Goal: Obtain resource: Obtain resource

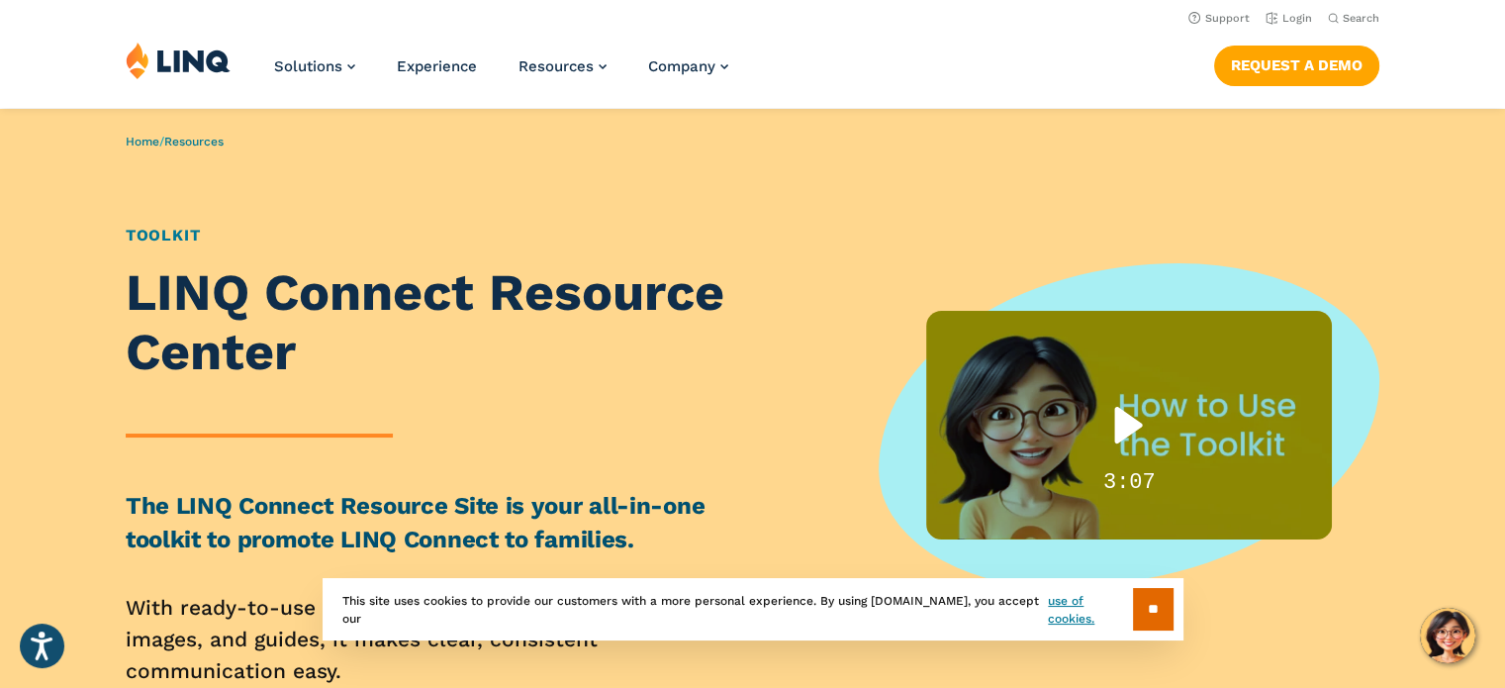
click at [1135, 422] on div "Play" at bounding box center [1129, 425] width 126 height 80
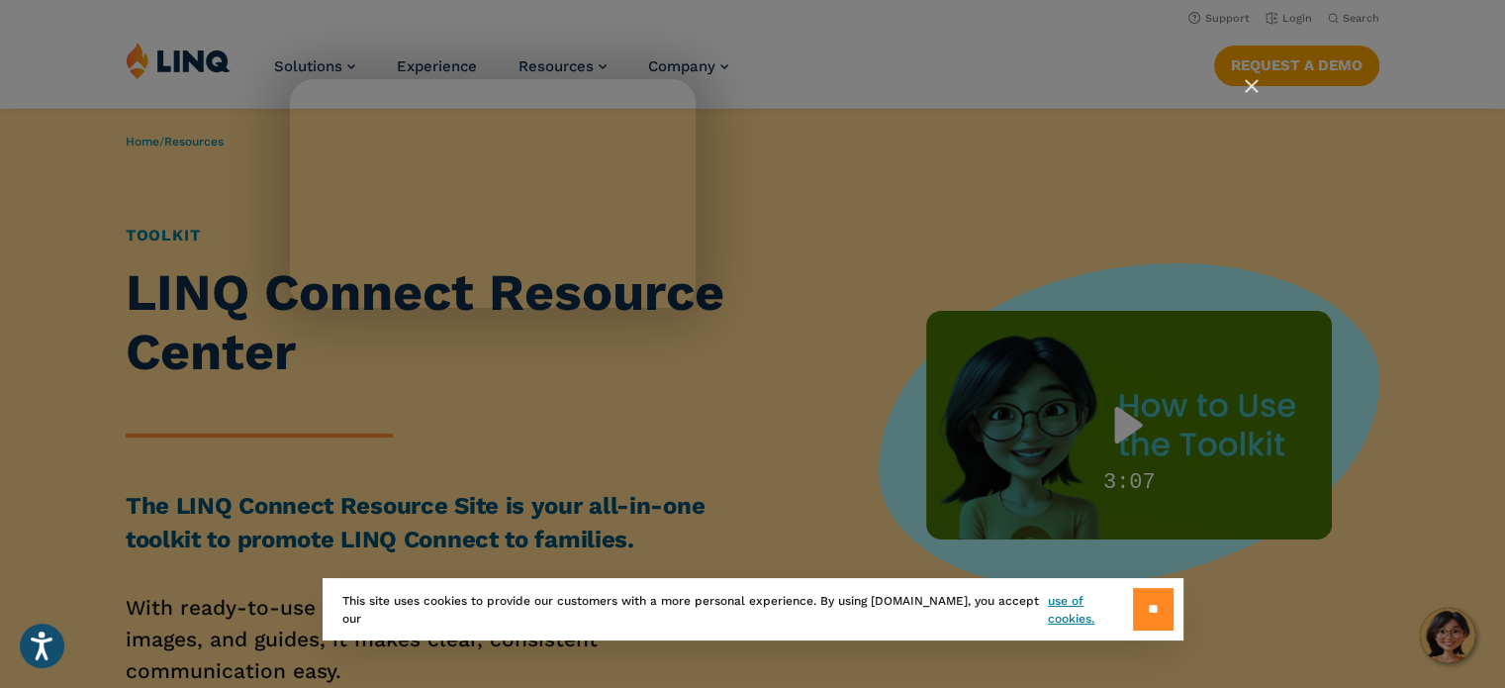
click at [1158, 617] on input "**" at bounding box center [1153, 609] width 41 height 43
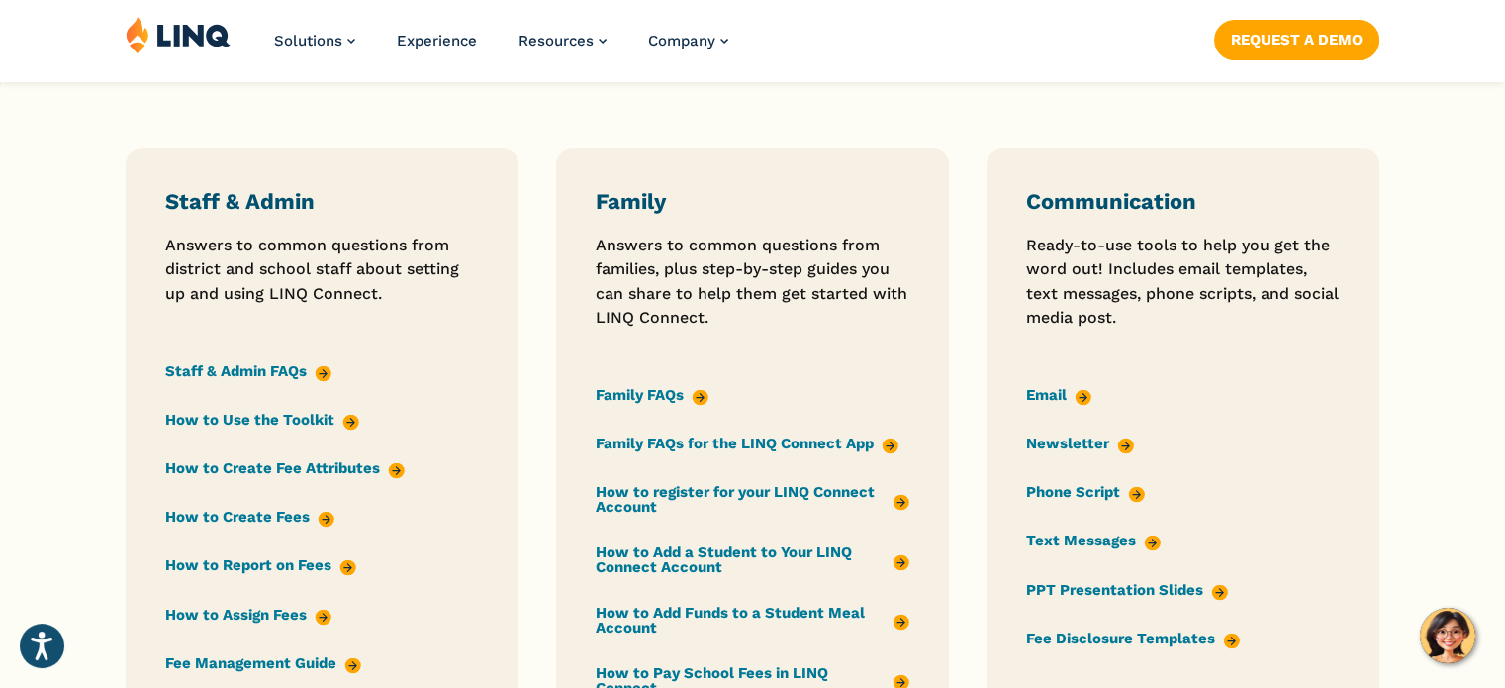
scroll to position [1583, 0]
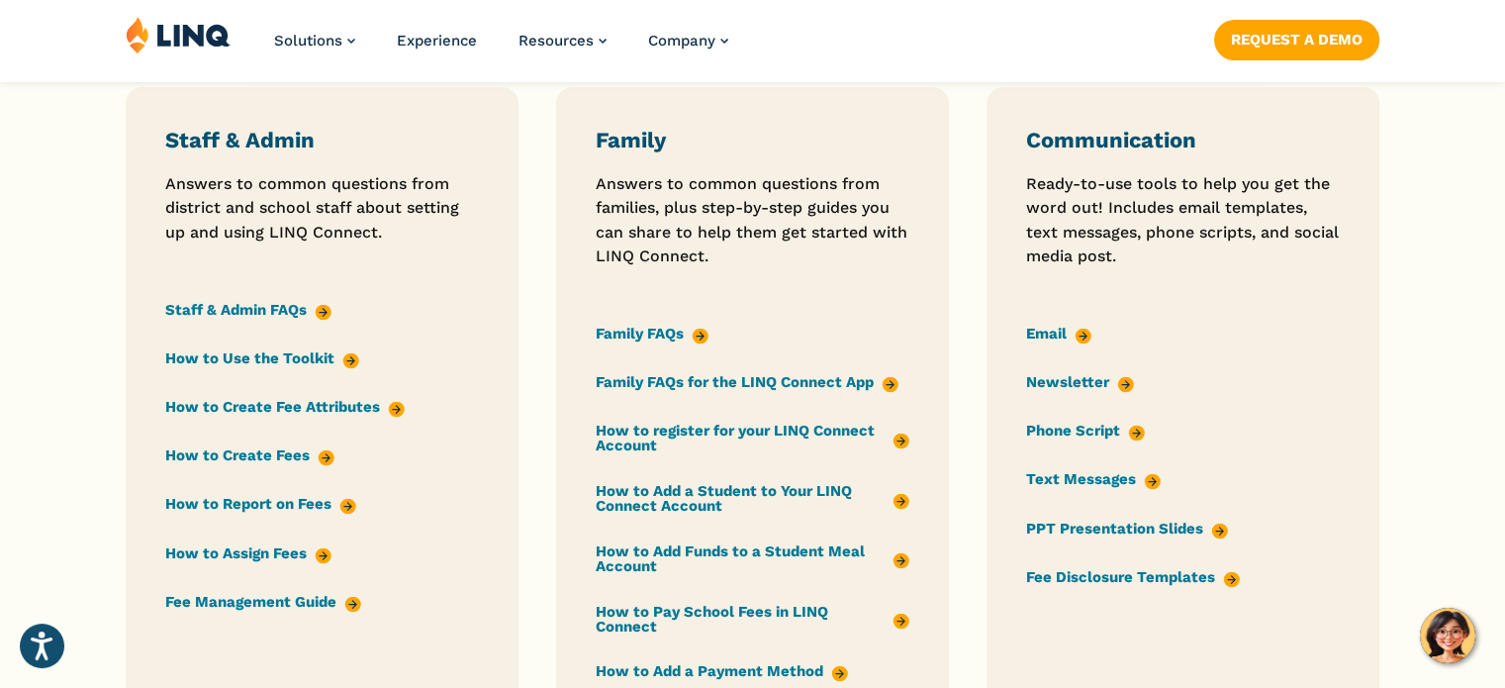
click at [644, 332] on link "Family FAQs" at bounding box center [652, 334] width 113 height 22
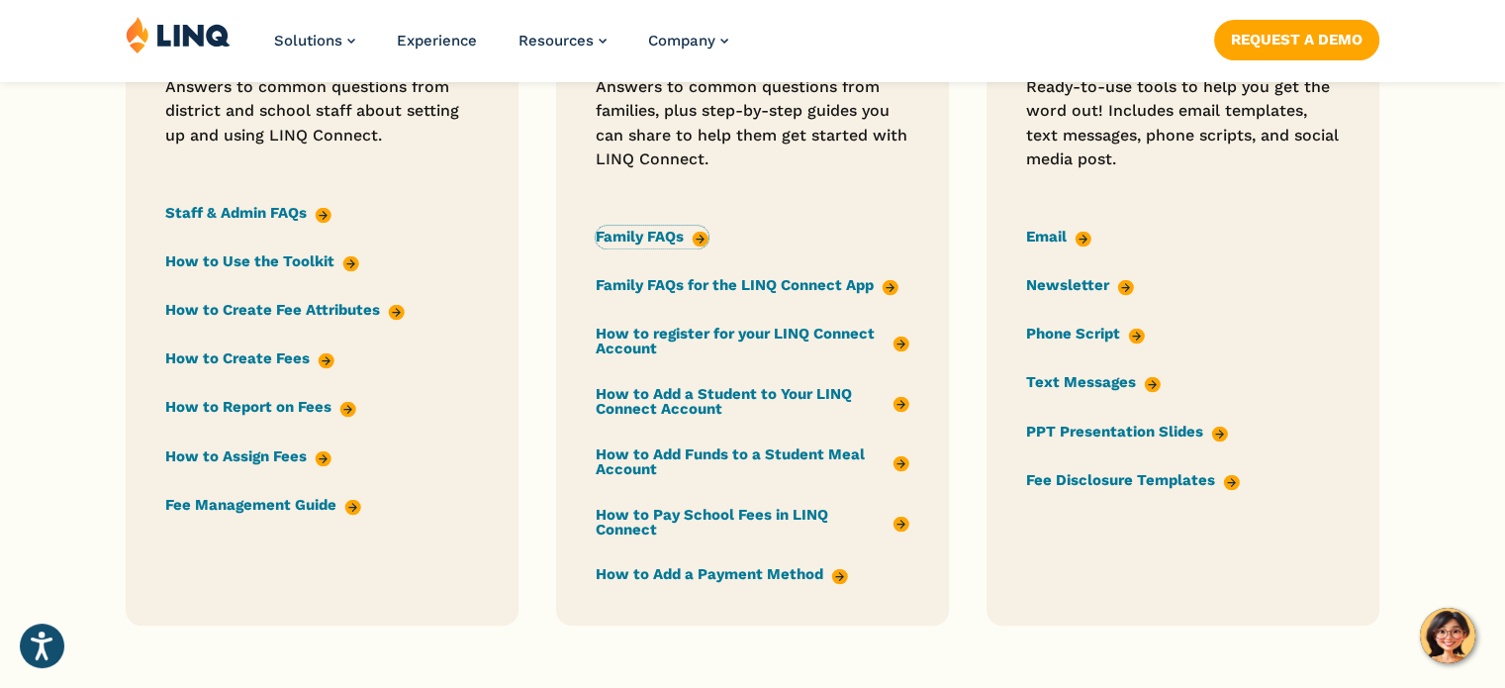
scroll to position [1682, 0]
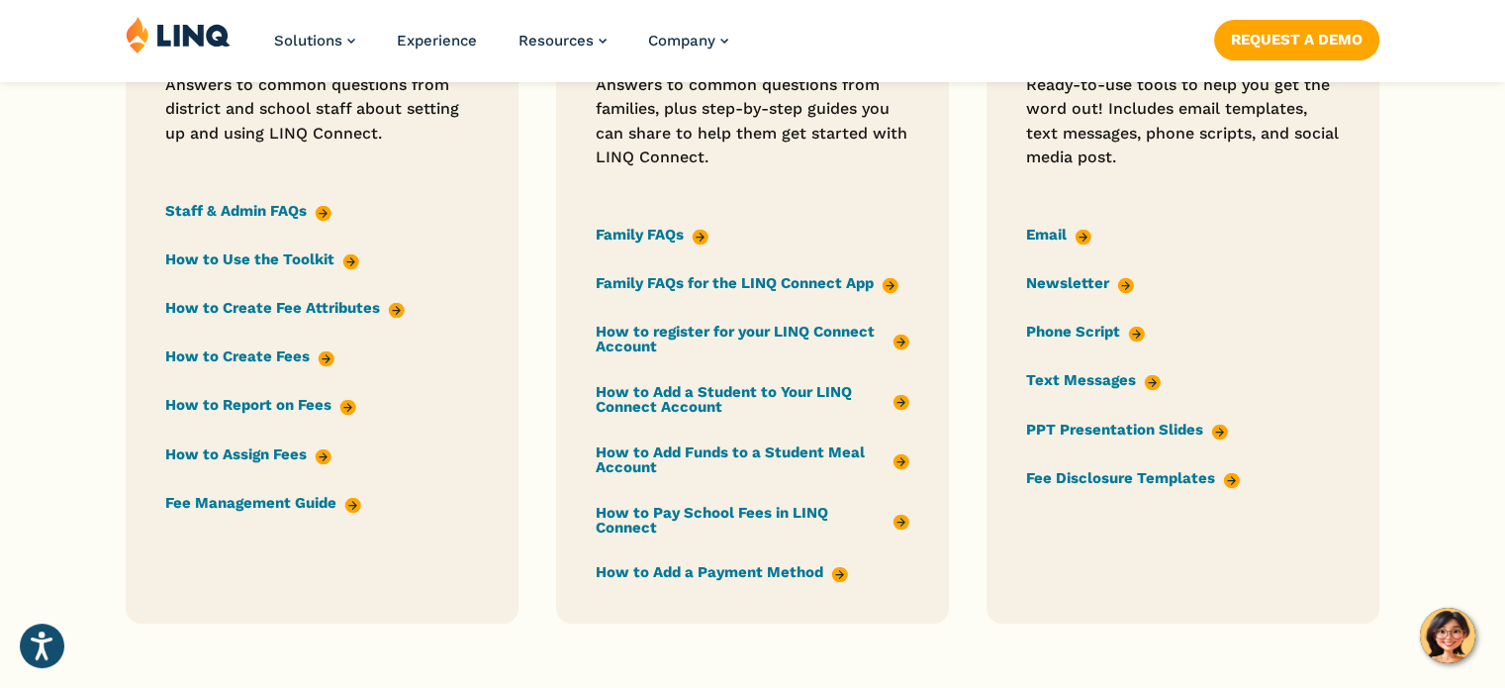
click at [1218, 432] on link "PPT Presentation Slides" at bounding box center [1127, 430] width 202 height 22
click at [1086, 288] on link "Newsletter" at bounding box center [1080, 283] width 108 height 22
click at [642, 230] on link "Family FAQs" at bounding box center [652, 235] width 113 height 22
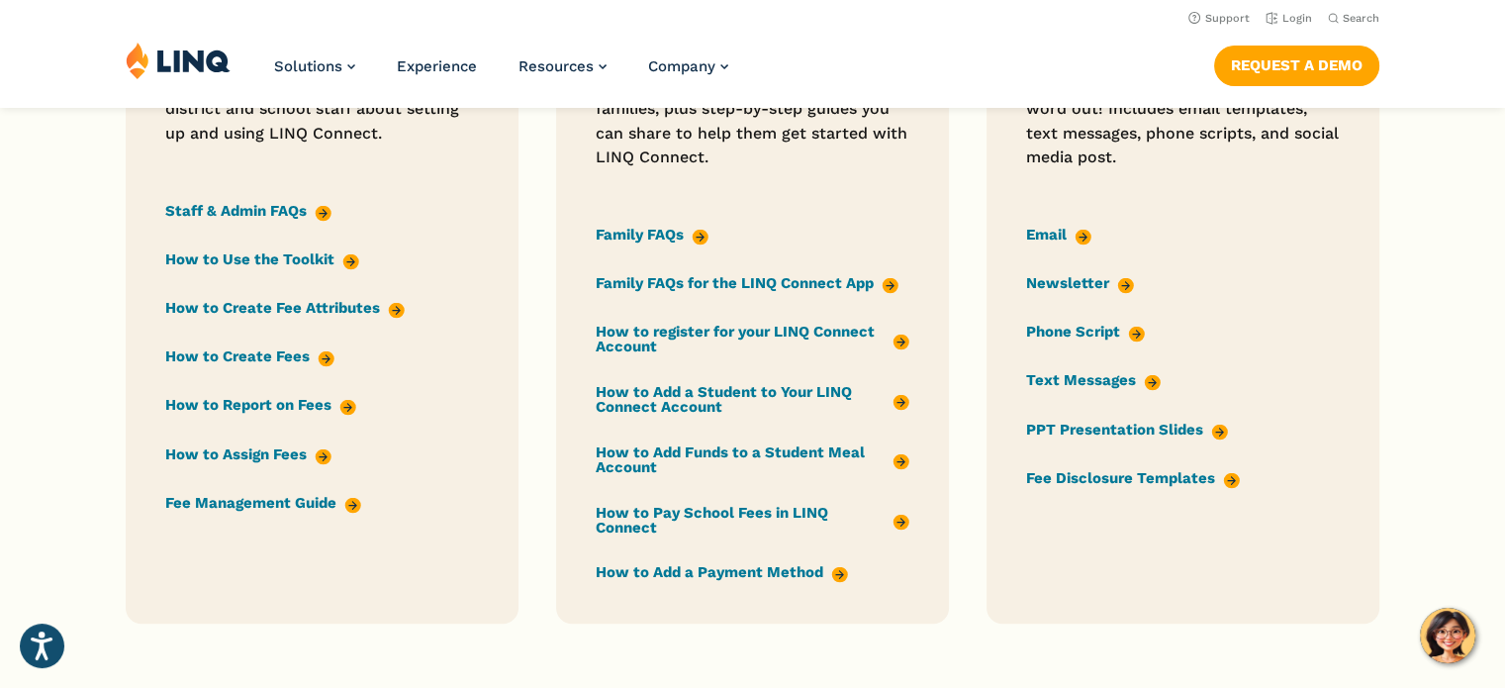
click at [890, 283] on link "Family FAQs for the LINQ Connect App" at bounding box center [747, 283] width 303 height 22
